Goal: Find specific page/section

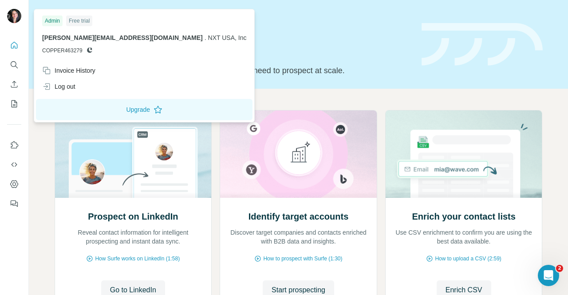
click at [16, 12] on img at bounding box center [14, 16] width 14 height 14
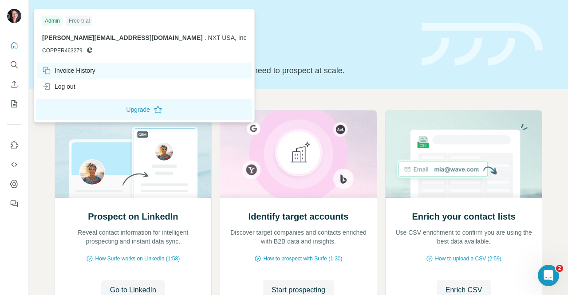
click at [73, 74] on div "Invoice History" at bounding box center [68, 70] width 53 height 9
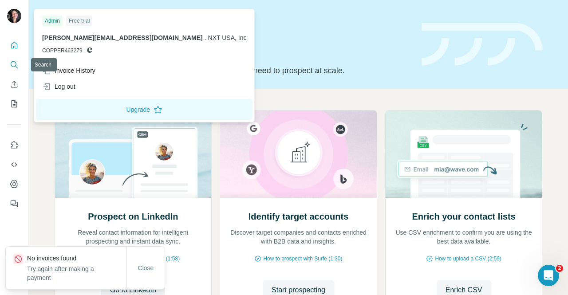
click at [12, 66] on icon "Search" at bounding box center [14, 64] width 6 height 6
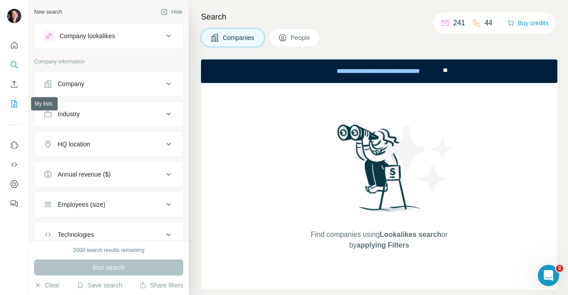
click at [13, 102] on icon "My lists" at bounding box center [14, 103] width 9 height 9
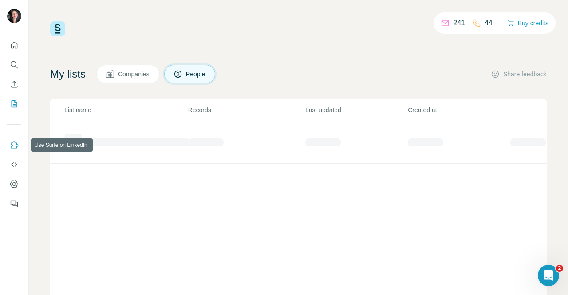
click at [13, 143] on icon "Use Surfe on LinkedIn" at bounding box center [14, 145] width 9 height 9
